Goal: Information Seeking & Learning: Learn about a topic

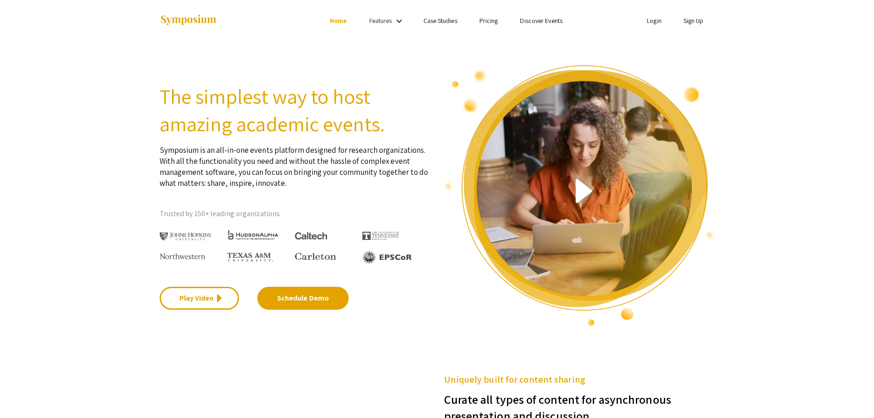
click at [338, 20] on link "Home" at bounding box center [338, 21] width 17 height 8
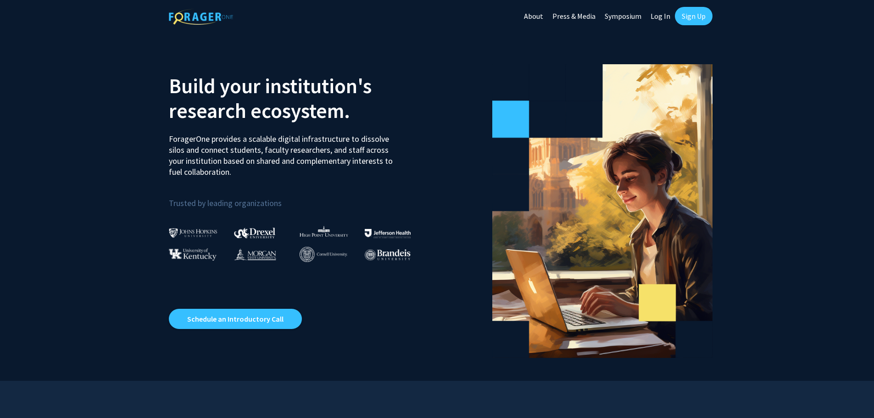
click at [537, 16] on link "About" at bounding box center [533, 16] width 28 height 32
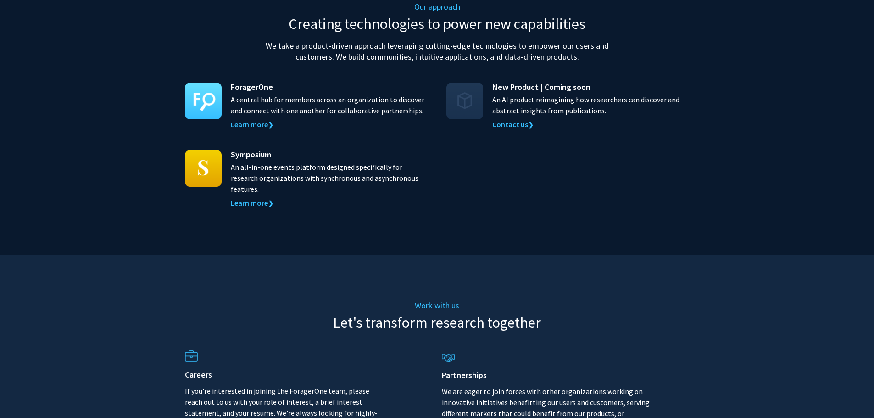
scroll to position [918, 0]
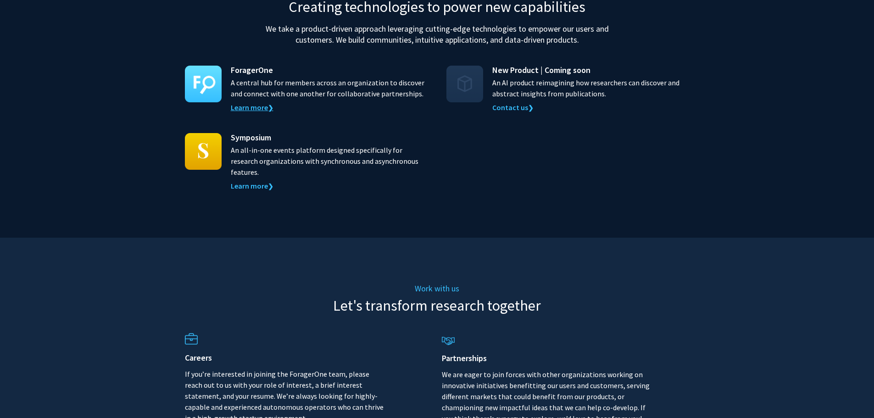
click at [260, 103] on link "Learn more ❯" at bounding box center [252, 107] width 43 height 9
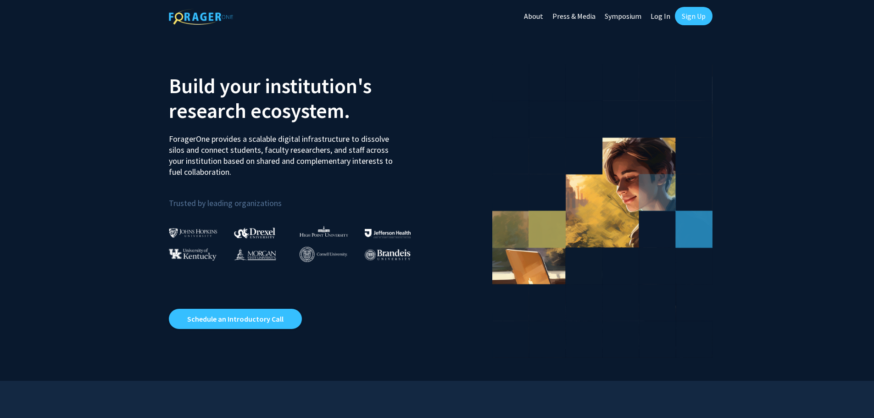
click at [581, 16] on link "Press & Media" at bounding box center [574, 16] width 52 height 32
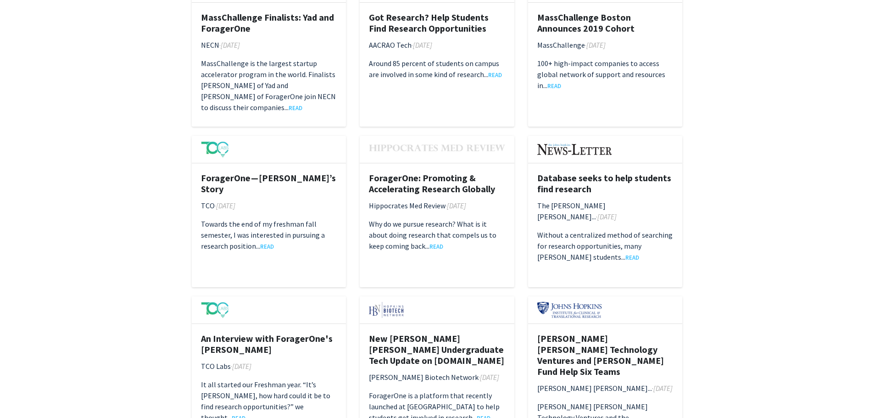
scroll to position [1239, 0]
